Goal: Information Seeking & Learning: Learn about a topic

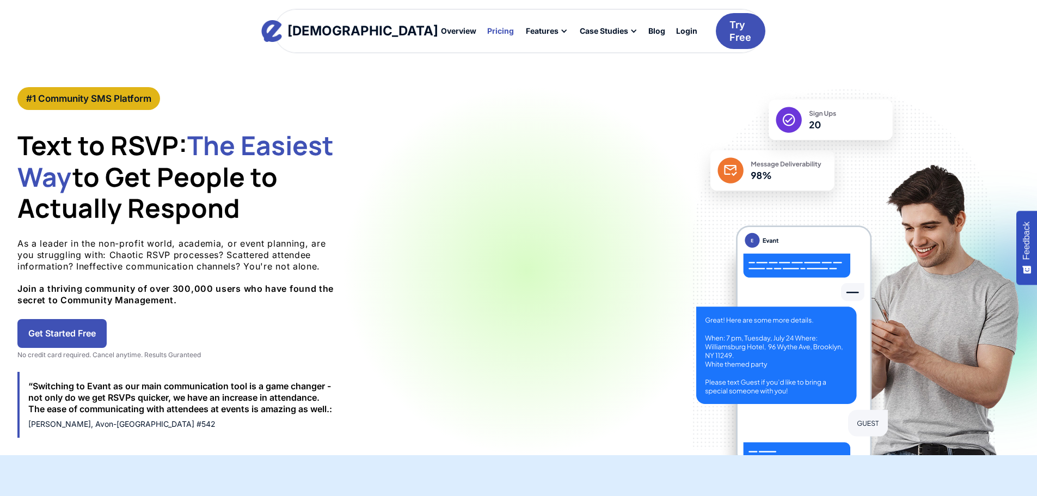
click at [487, 33] on div "Pricing" at bounding box center [500, 31] width 27 height 8
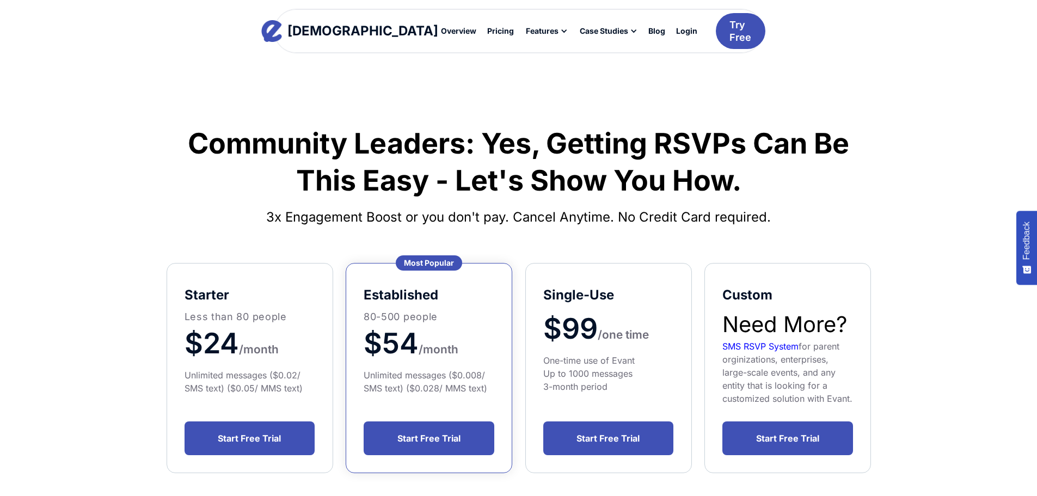
click at [613, 341] on span "/one time" at bounding box center [623, 335] width 51 height 14
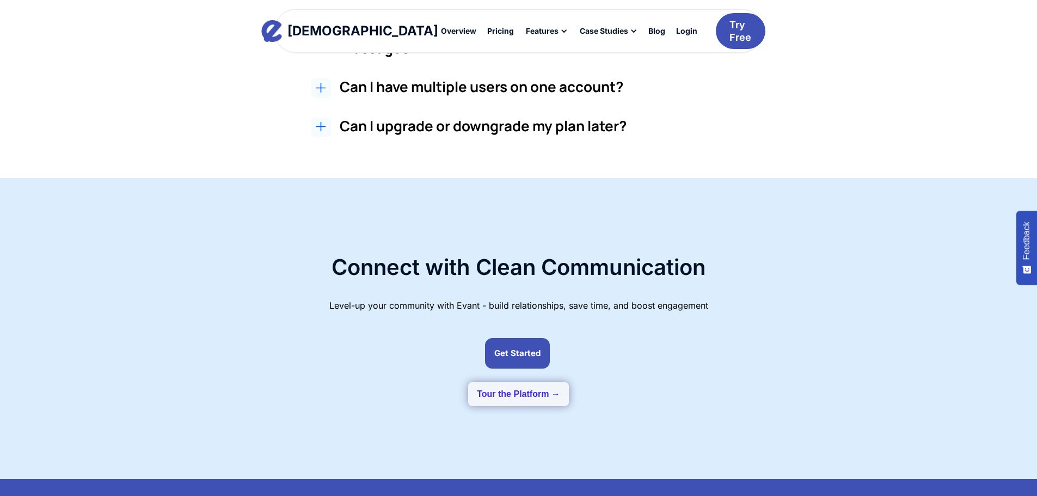
scroll to position [1198, 0]
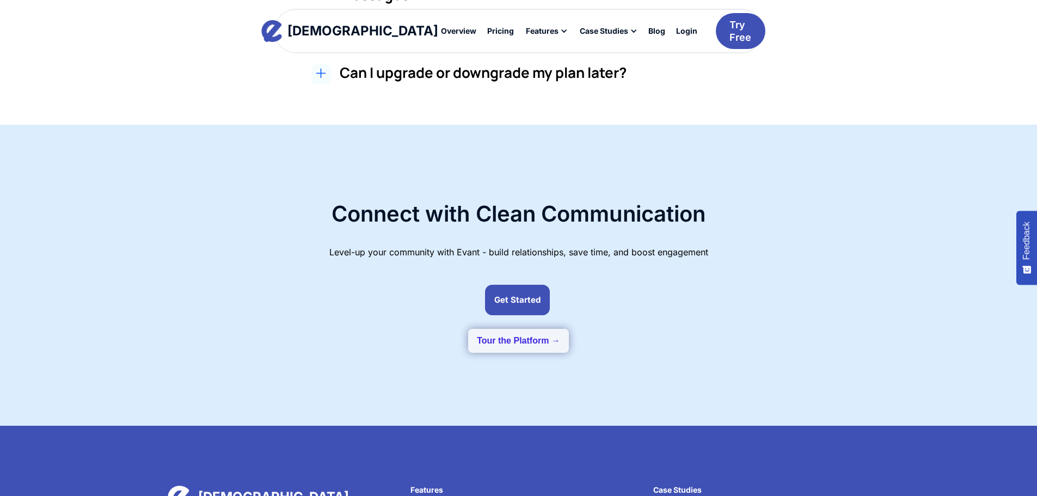
click at [531, 353] on button "Tour the Platform →" at bounding box center [518, 341] width 101 height 24
